Goal: Task Accomplishment & Management: Manage account settings

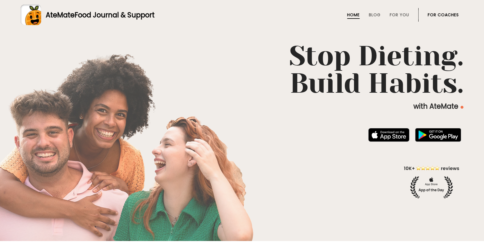
click at [432, 15] on link "For Coaches" at bounding box center [443, 15] width 31 height 5
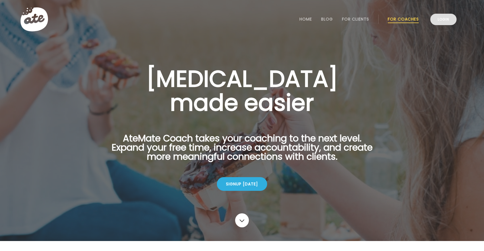
click at [443, 23] on link "Login" at bounding box center [443, 19] width 26 height 11
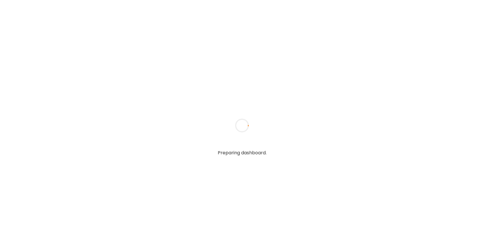
type textarea "**********"
type input "*****"
type input "**********"
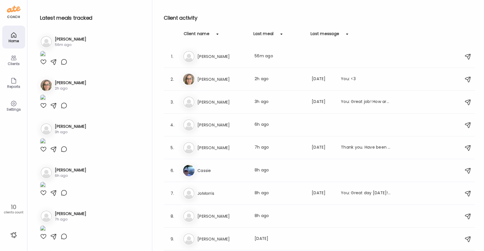
click at [62, 38] on h3 "Sonia" at bounding box center [70, 39] width 31 height 6
click at [234, 61] on div "So Sonia Last meal: 56m ago" at bounding box center [320, 56] width 275 height 13
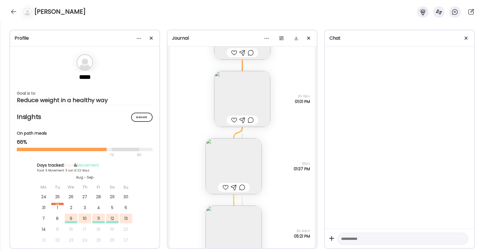
scroll to position [2458, 0]
click at [239, 99] on img at bounding box center [242, 99] width 56 height 56
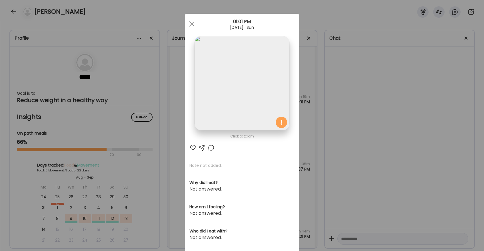
click at [193, 148] on div at bounding box center [192, 148] width 7 height 7
click at [193, 26] on span at bounding box center [191, 23] width 5 height 5
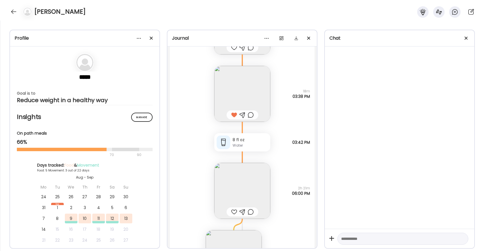
scroll to position [2083, 0]
click at [235, 214] on div at bounding box center [234, 213] width 6 height 7
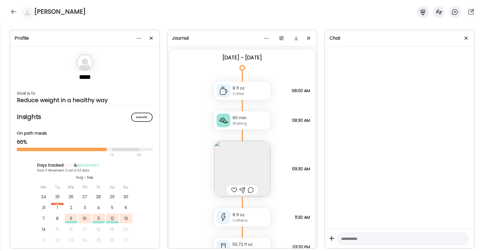
scroll to position [15, 0]
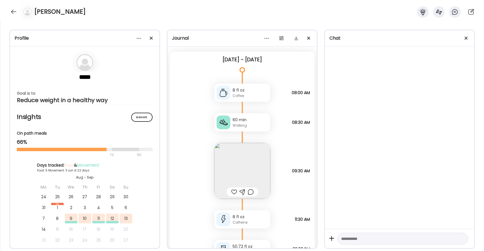
click at [18, 9] on div "Sonia" at bounding box center [242, 10] width 484 height 21
click at [13, 11] on div at bounding box center [13, 11] width 9 height 9
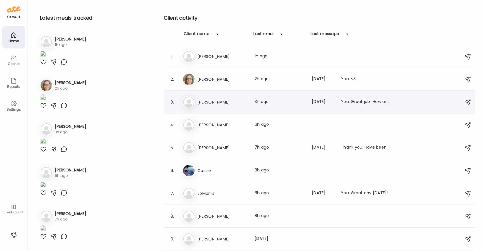
click at [216, 108] on div "Ju Judy Last meal: 3h ago Last message: 5d ago You: Great job! How are you find…" at bounding box center [320, 102] width 275 height 13
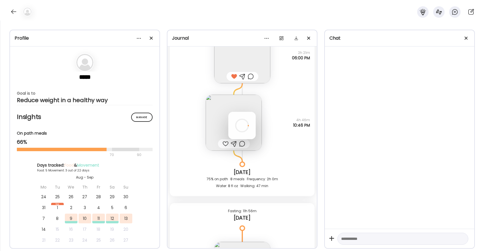
scroll to position [1871, 0]
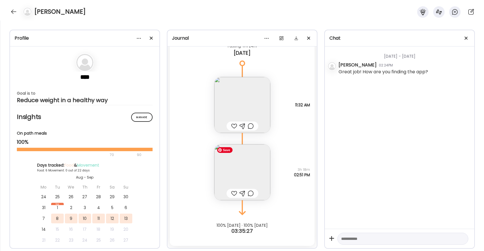
click at [249, 169] on img at bounding box center [242, 173] width 56 height 56
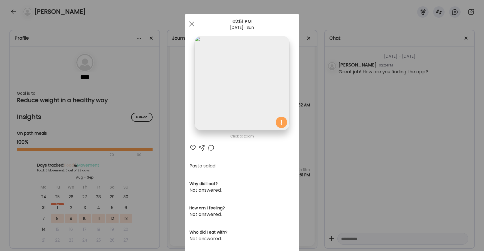
click at [193, 147] on div at bounding box center [192, 148] width 7 height 7
click at [192, 24] on span at bounding box center [191, 23] width 5 height 5
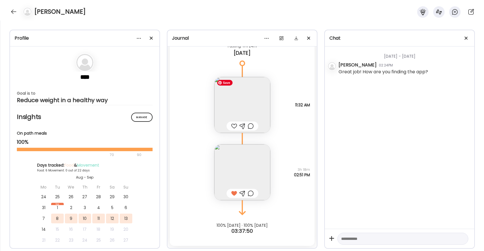
click at [247, 100] on img at bounding box center [242, 105] width 56 height 56
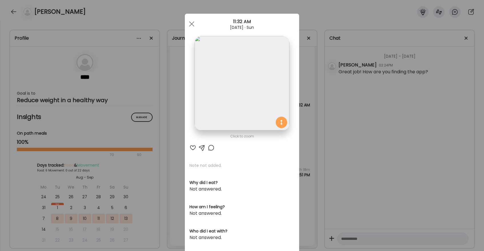
click at [194, 146] on div at bounding box center [192, 148] width 7 height 7
click at [191, 22] on div at bounding box center [191, 23] width 11 height 11
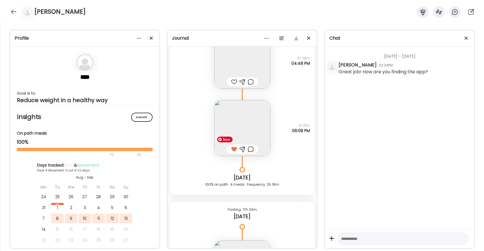
scroll to position [1701, 0]
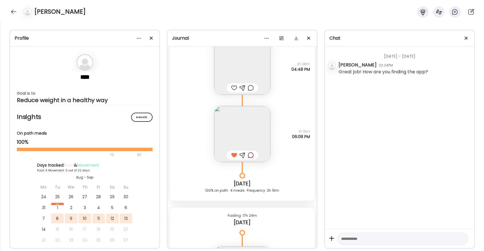
click at [251, 156] on div at bounding box center [251, 155] width 6 height 7
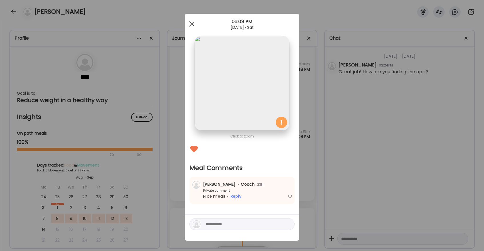
click at [194, 24] on div at bounding box center [191, 23] width 11 height 11
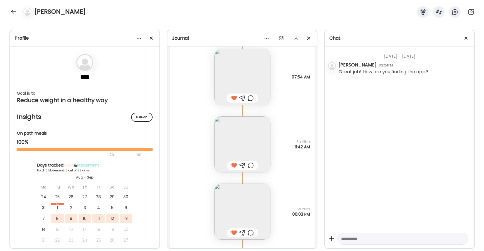
scroll to position [1282, 0]
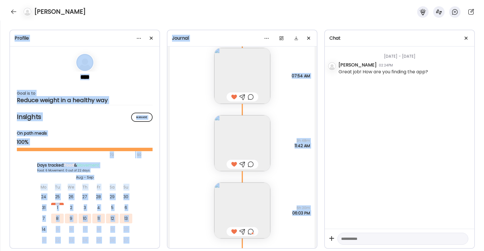
drag, startPoint x: 475, startPoint y: 11, endPoint x: 444, endPoint y: 27, distance: 35.0
click at [444, 27] on div "Judy Profile **** Goal is to Reduce weight in a healthy way Manage Insights On …" at bounding box center [242, 125] width 484 height 251
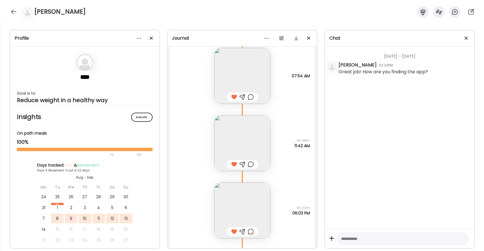
click at [443, 27] on div "Profile **** Goal is to Reduce weight in a healthy way Manage Insights On path …" at bounding box center [242, 136] width 484 height 231
click at [298, 37] on div at bounding box center [296, 38] width 11 height 11
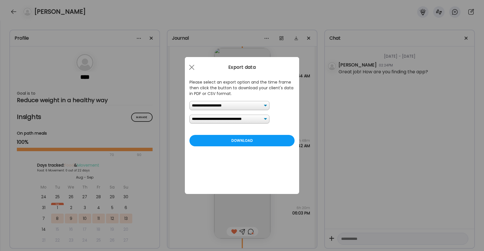
click at [209, 119] on select "**********" at bounding box center [229, 119] width 80 height 9
select select "*"
click at [189, 115] on select "**********" at bounding box center [229, 119] width 80 height 9
click at [231, 142] on div "Download" at bounding box center [241, 140] width 105 height 11
click at [228, 112] on div at bounding box center [241, 125] width 27 height 27
